Goal: Transaction & Acquisition: Register for event/course

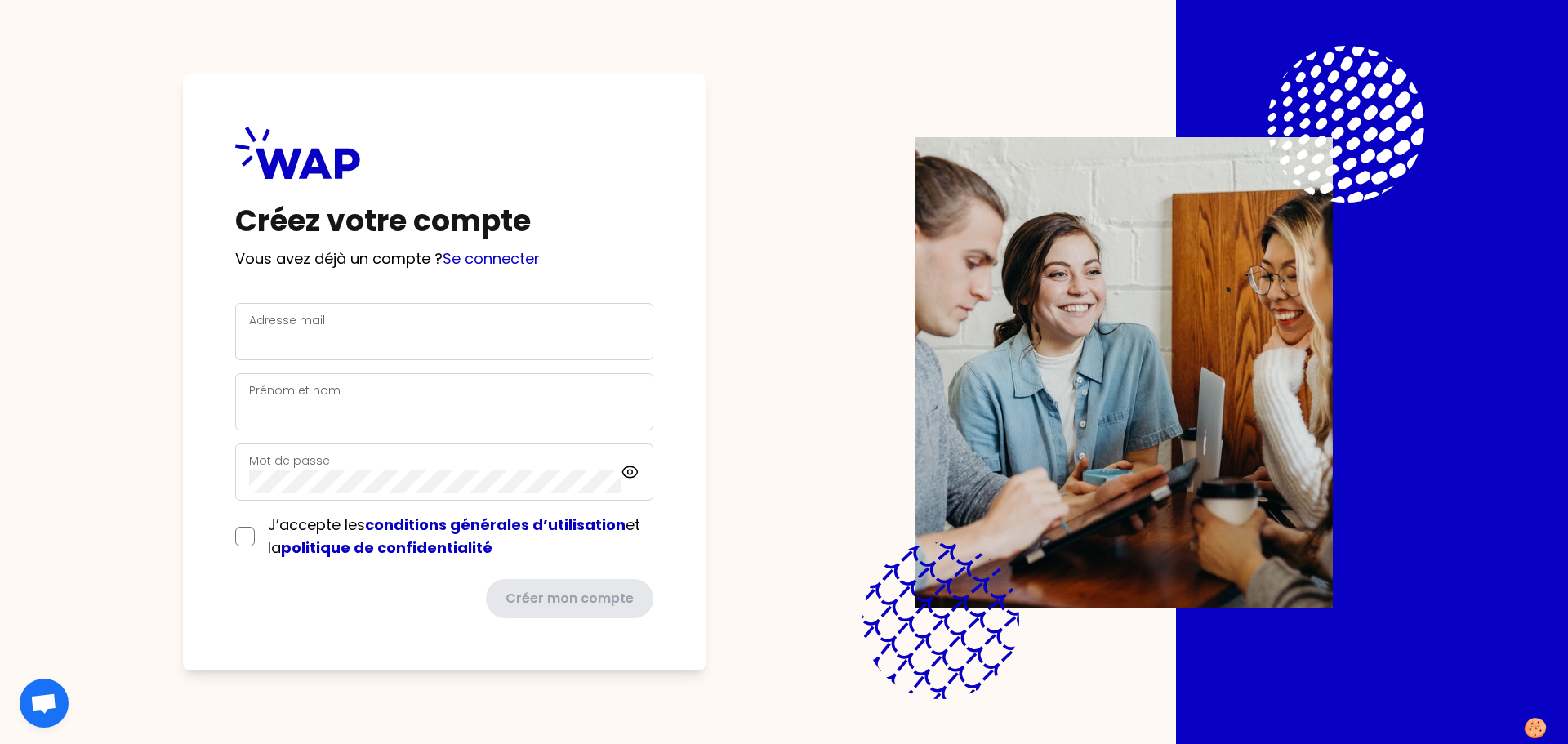
click at [345, 354] on div "Adresse mail" at bounding box center [445, 331] width 418 height 57
click at [490, 250] on link "Se connecter" at bounding box center [491, 258] width 98 height 20
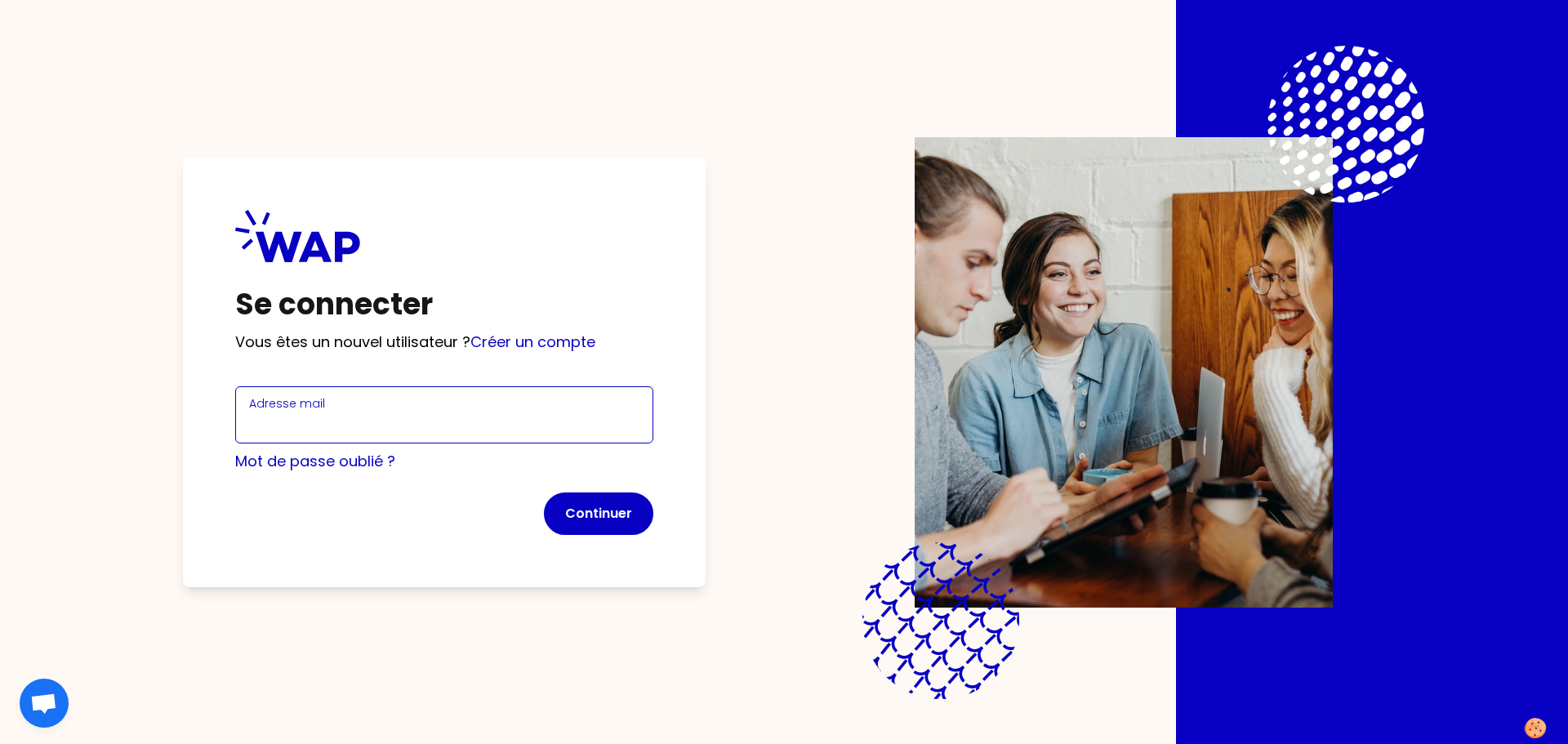
click at [412, 419] on input "Adresse mail" at bounding box center [444, 424] width 390 height 23
type input "[PERSON_NAME][EMAIL_ADDRESS][DOMAIN_NAME]"
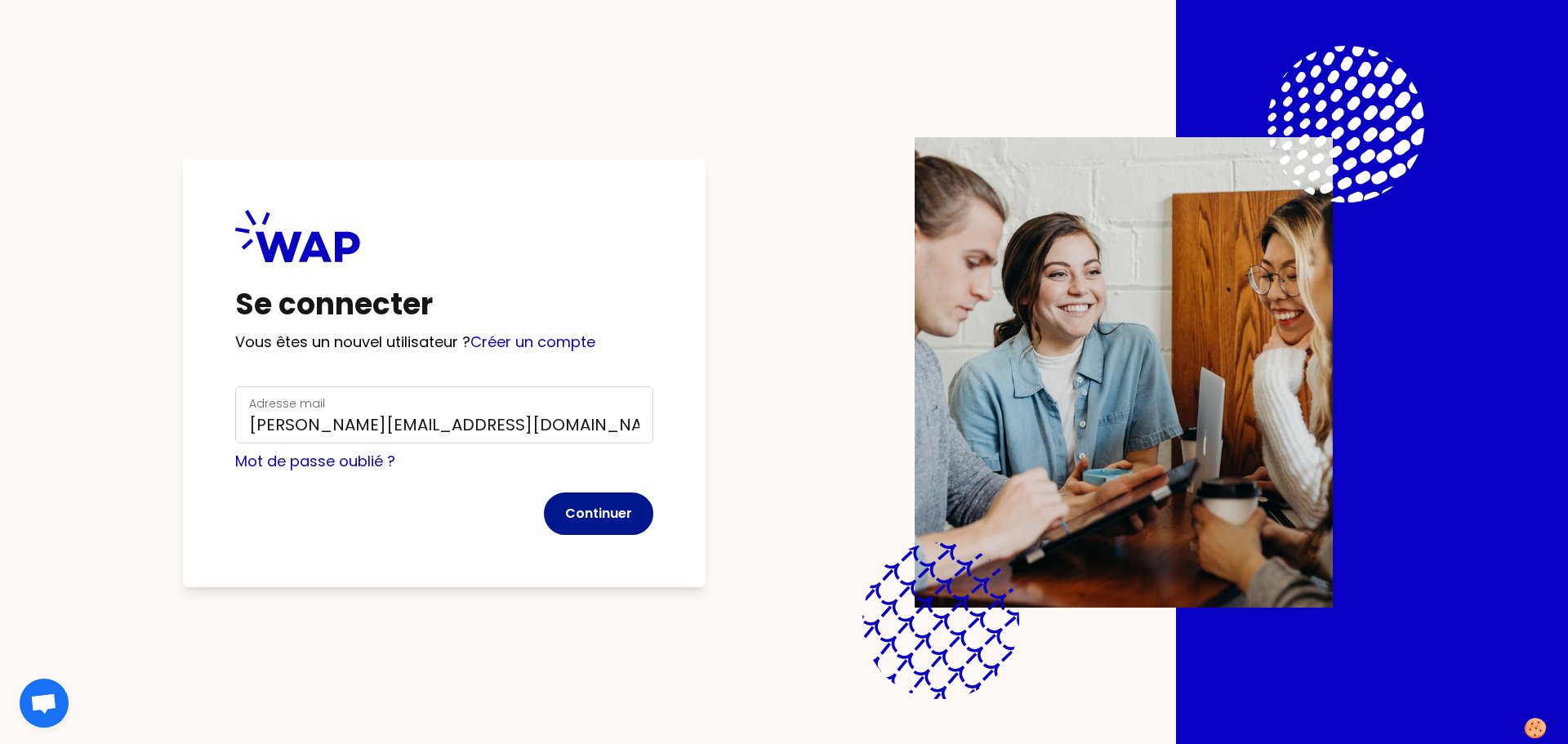
drag, startPoint x: 546, startPoint y: 495, endPoint x: 626, endPoint y: 519, distance: 83.5
click at [626, 519] on button "Continuer" at bounding box center [599, 513] width 110 height 42
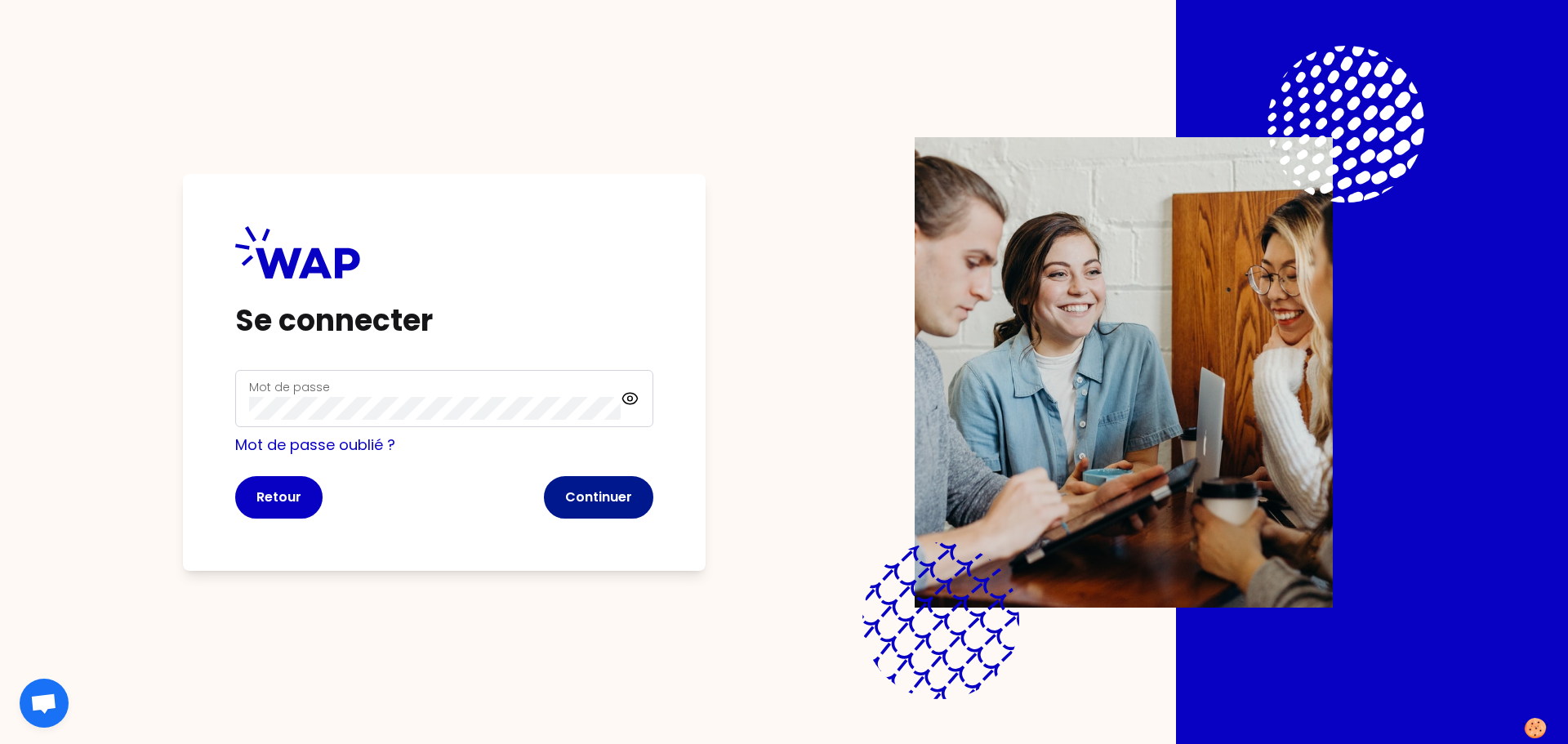
click at [629, 507] on button "Continuer" at bounding box center [599, 497] width 110 height 42
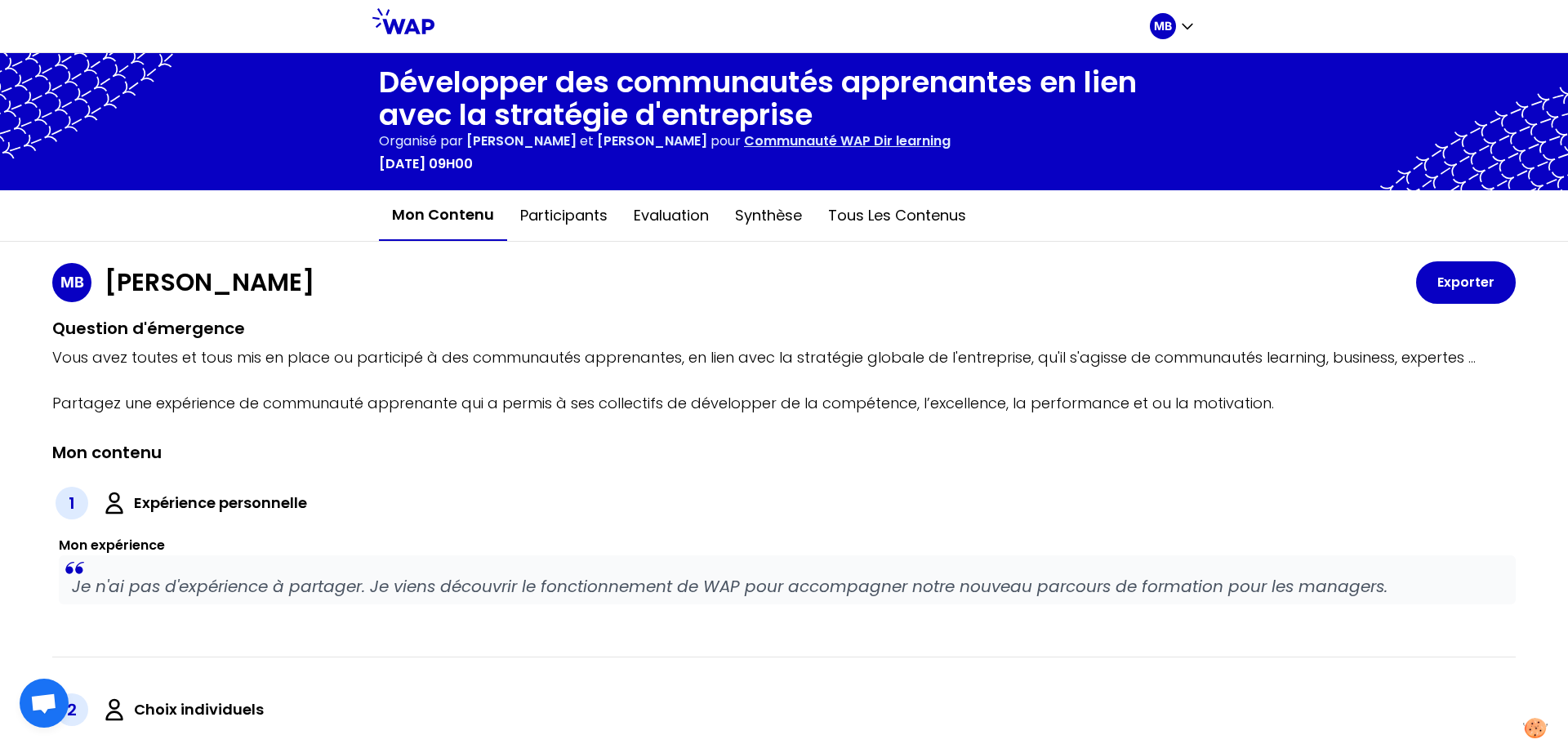
click at [408, 38] on link at bounding box center [403, 25] width 62 height 36
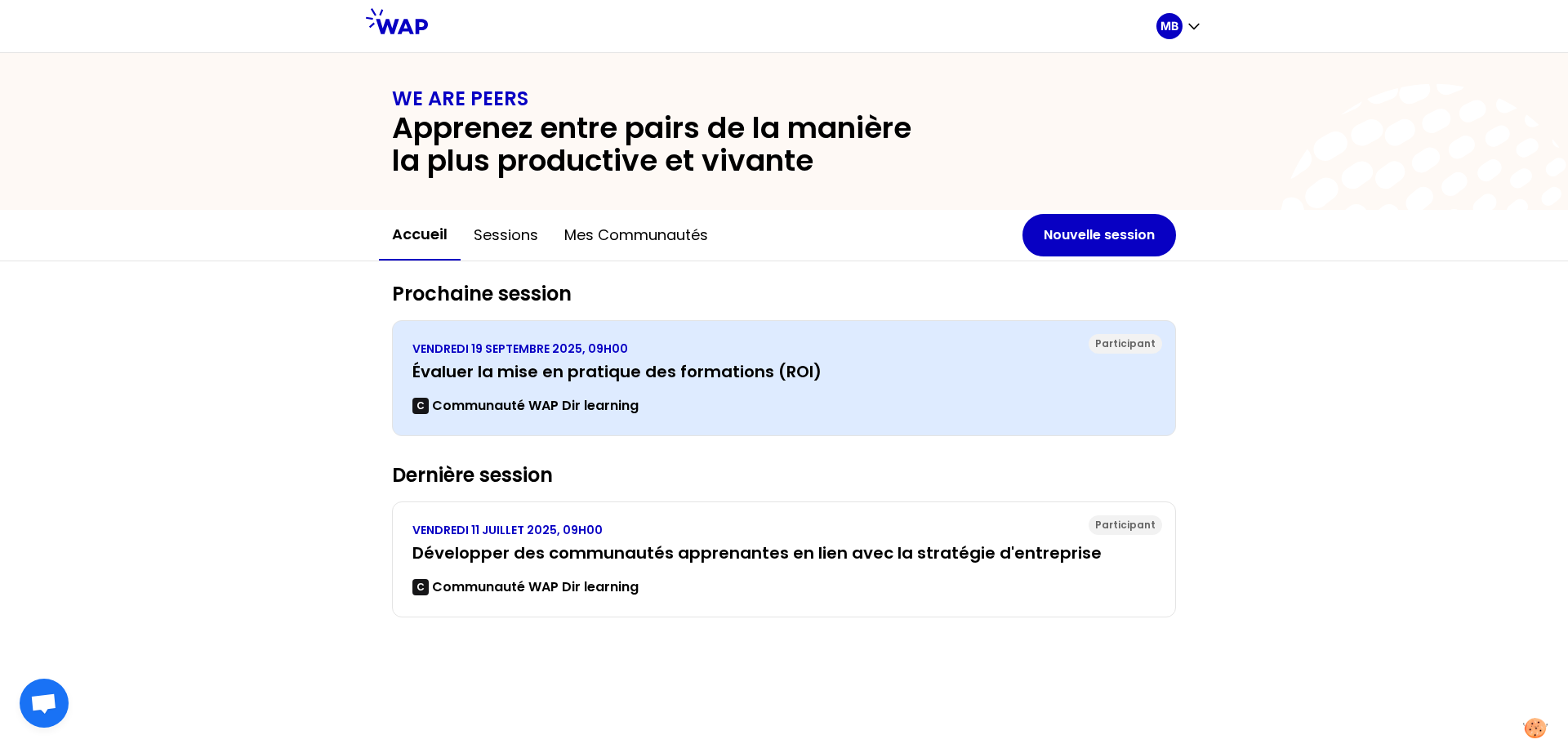
click at [595, 386] on div "[DATE] 09H00 Évaluer la mise en pratique des formations (ROI) C Communauté WAP …" at bounding box center [784, 378] width 744 height 75
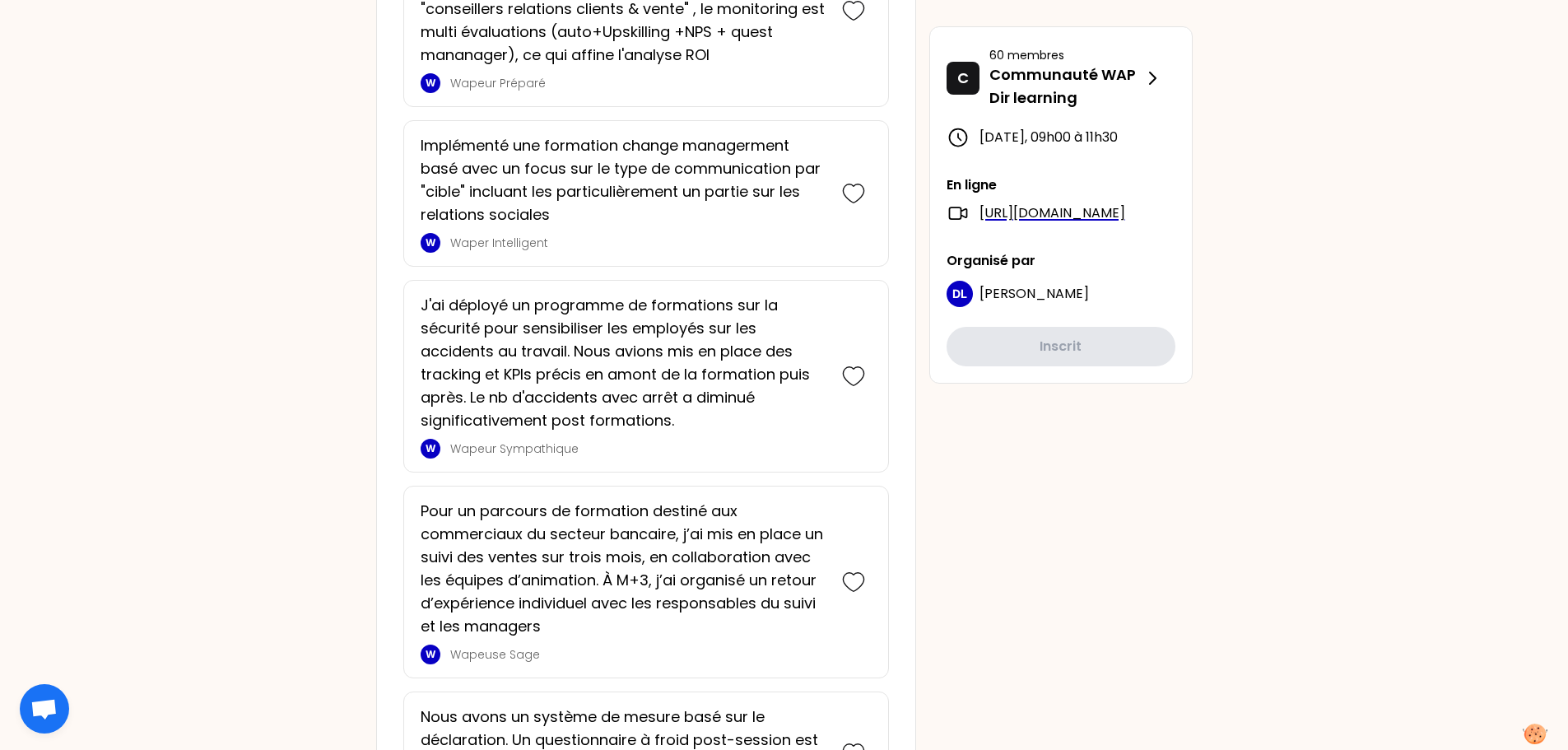
scroll to position [2377, 0]
